Goal: Information Seeking & Learning: Learn about a topic

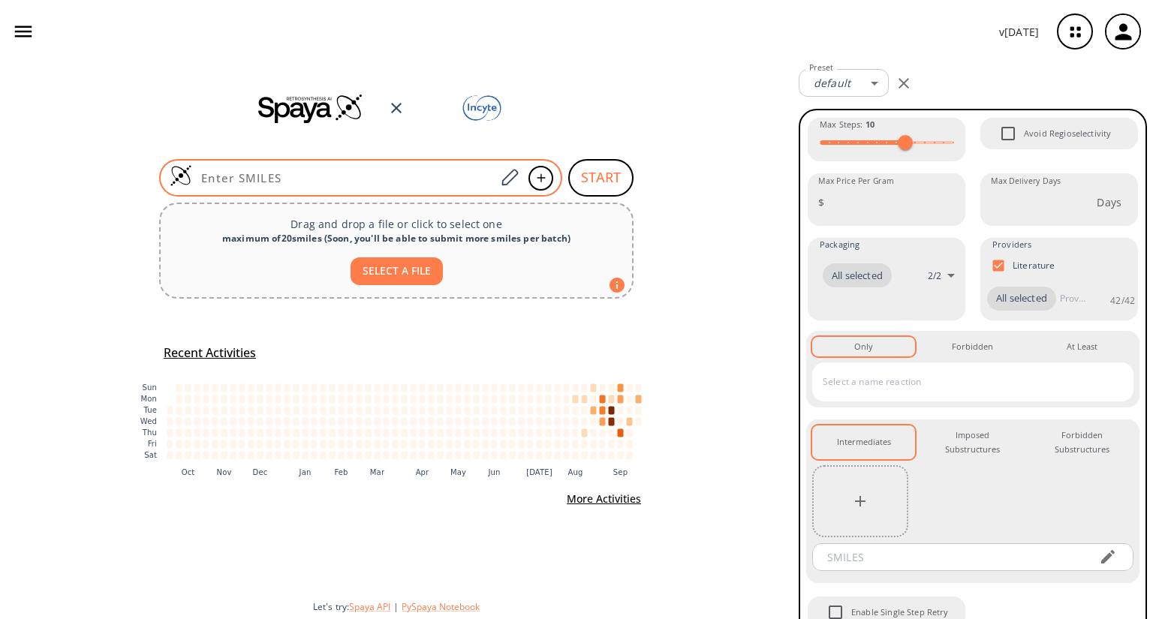
click at [398, 173] on input at bounding box center [343, 177] width 303 height 15
click at [1079, 34] on icon "button" at bounding box center [1075, 32] width 10 height 10
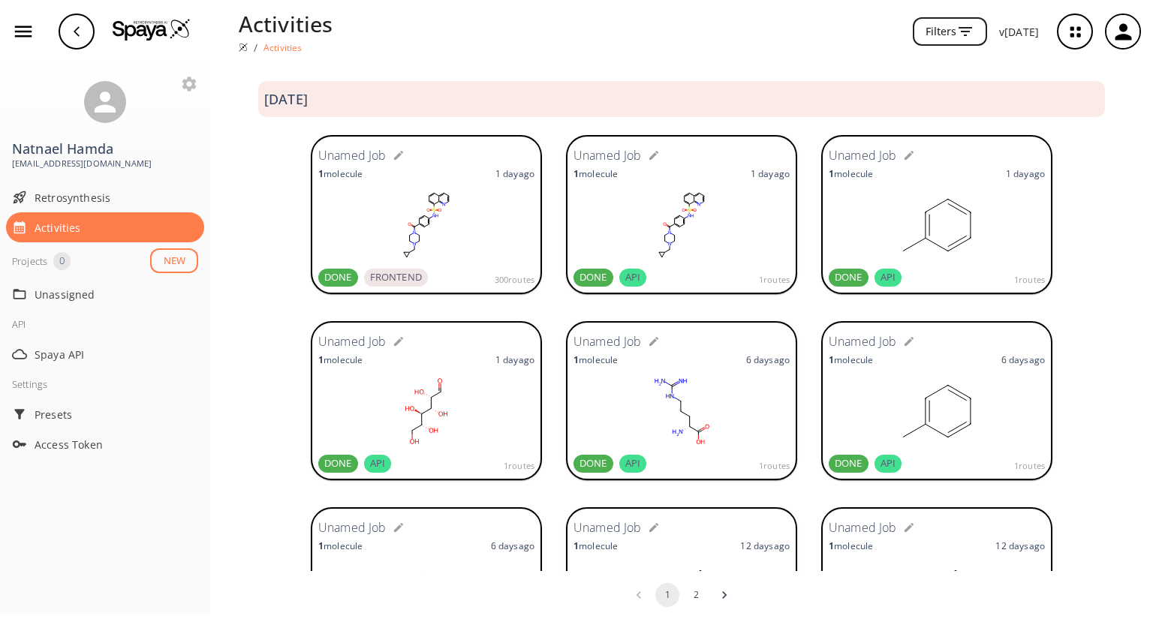
click at [440, 224] on rect at bounding box center [426, 225] width 216 height 75
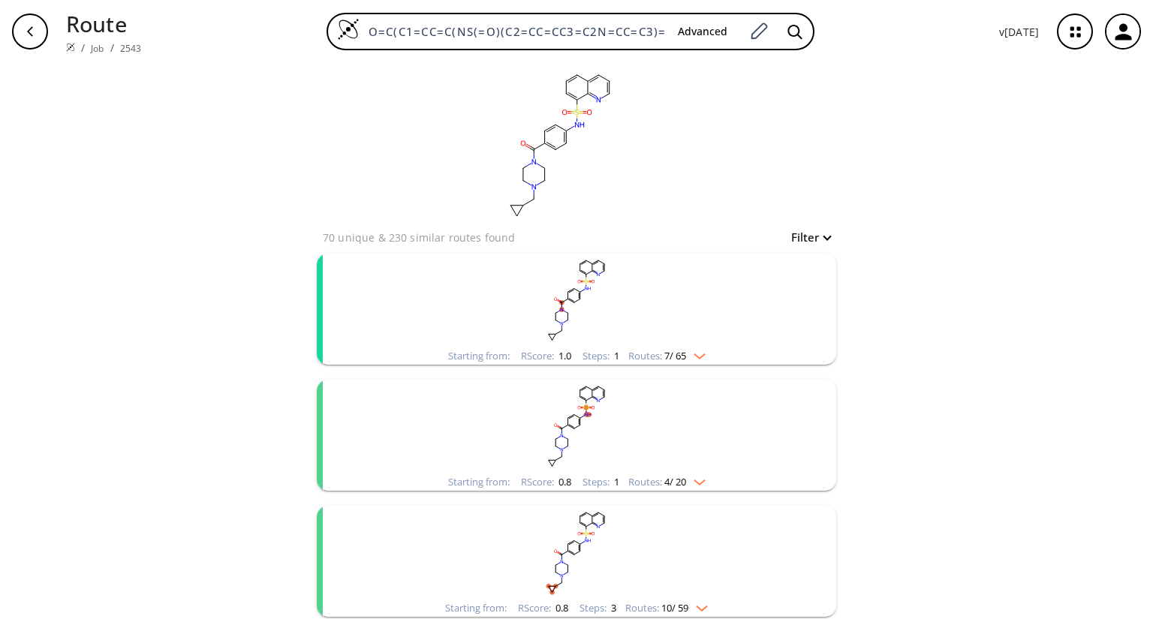
click at [595, 306] on rect "clusters" at bounding box center [576, 301] width 390 height 94
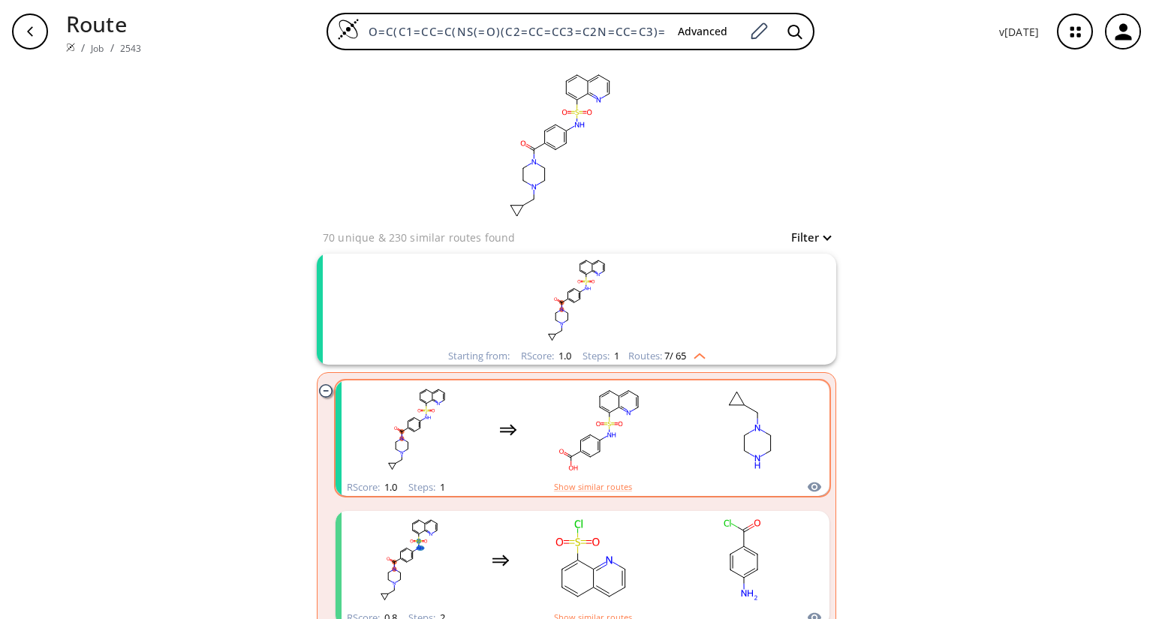
click at [645, 473] on rect "clusters" at bounding box center [599, 430] width 135 height 94
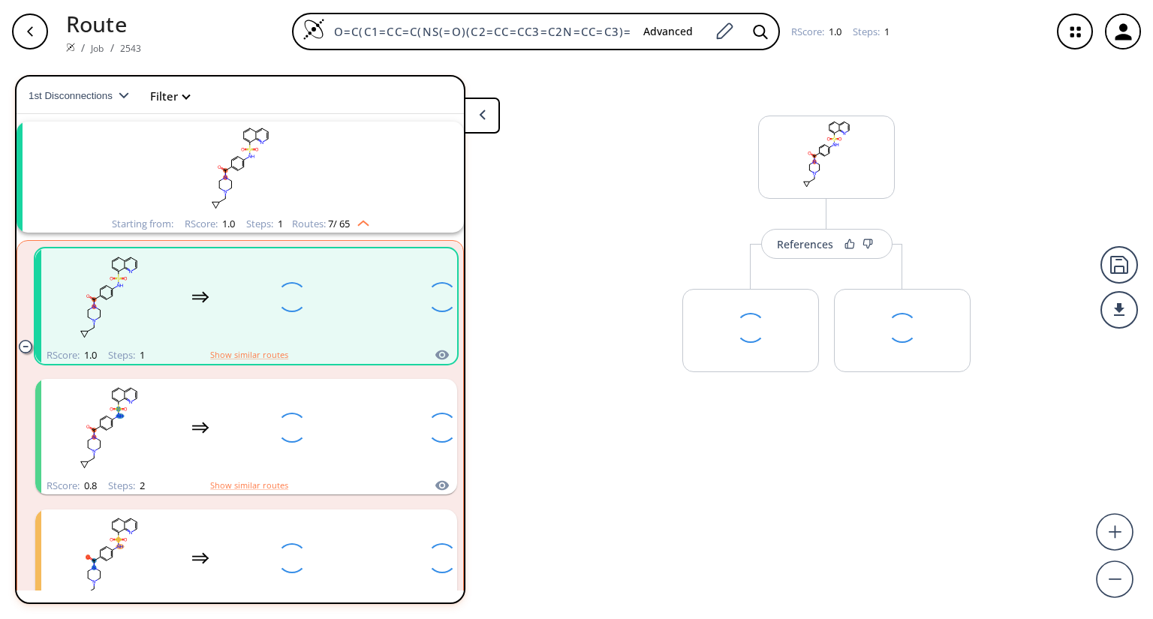
scroll to position [33, 0]
